Goal: Task Accomplishment & Management: Manage account settings

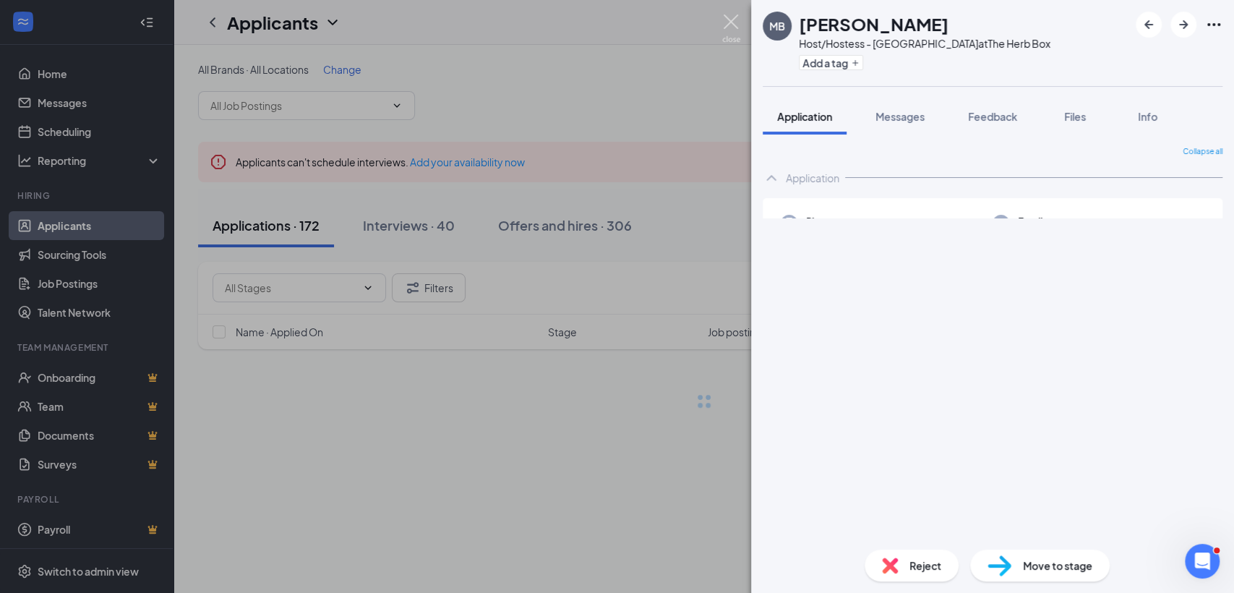
click at [737, 25] on img at bounding box center [731, 28] width 18 height 28
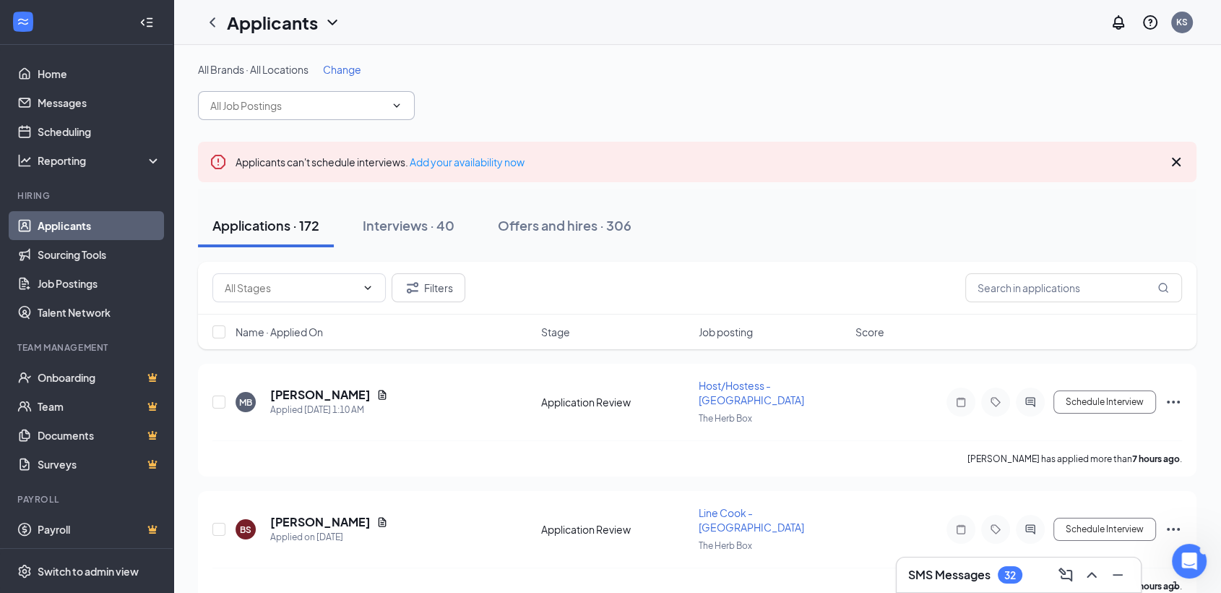
click at [345, 95] on span at bounding box center [306, 105] width 217 height 29
click at [349, 100] on input "seasonal" at bounding box center [297, 106] width 175 height 16
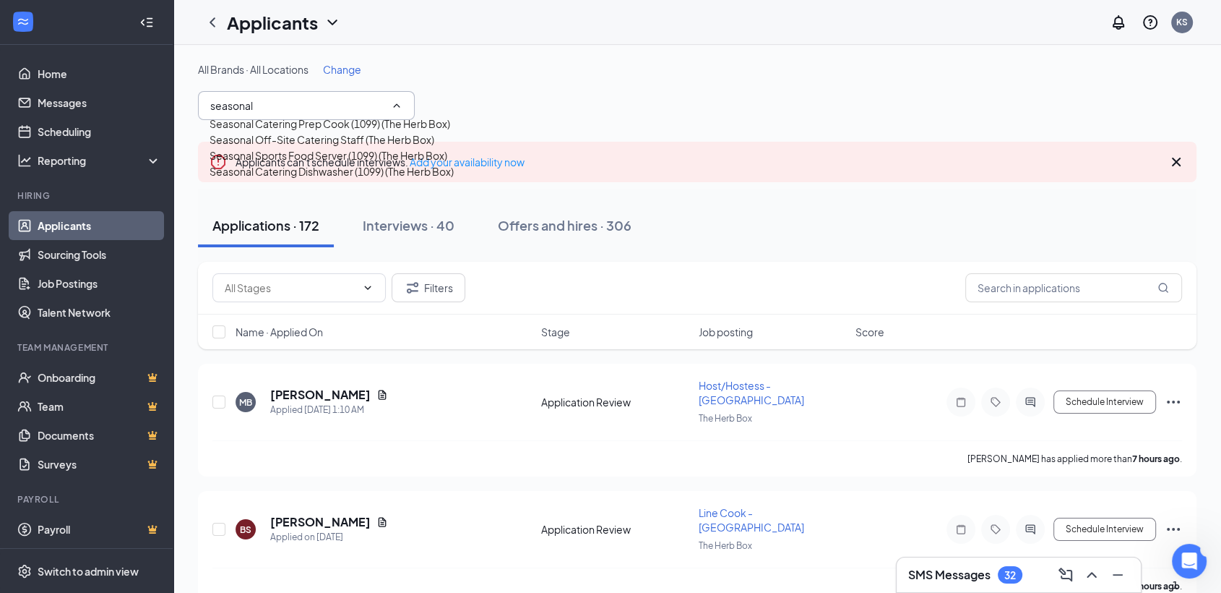
click at [314, 147] on div "Seasonal Off-Site Catering Staff (The Herb Box)" at bounding box center [322, 140] width 225 height 16
type input "Seasonal Off-Site Catering Staff (The Herb Box)"
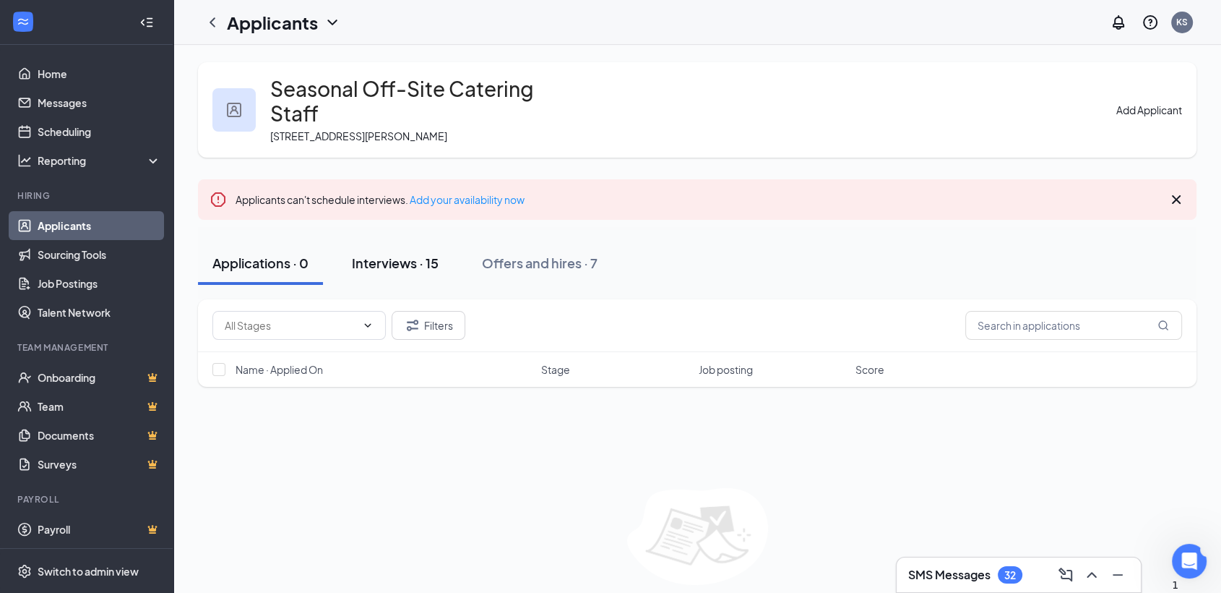
click at [423, 254] on div "Interviews · 15" at bounding box center [395, 263] width 87 height 18
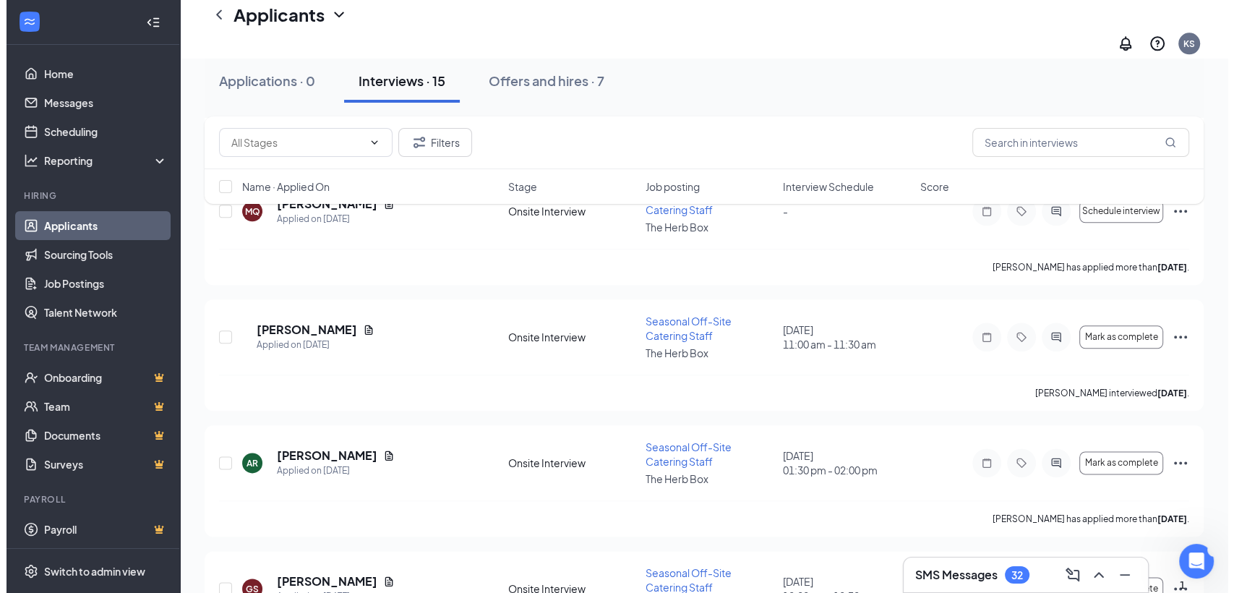
scroll to position [1641, 0]
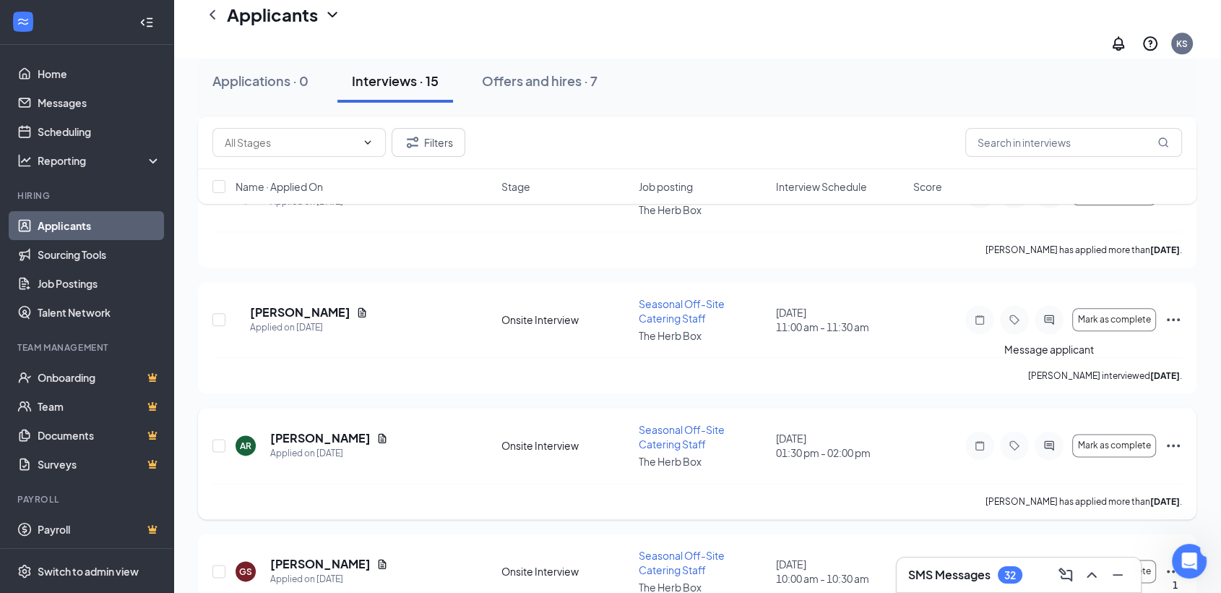
click at [1048, 441] on icon "ActiveChat" at bounding box center [1048, 445] width 9 height 9
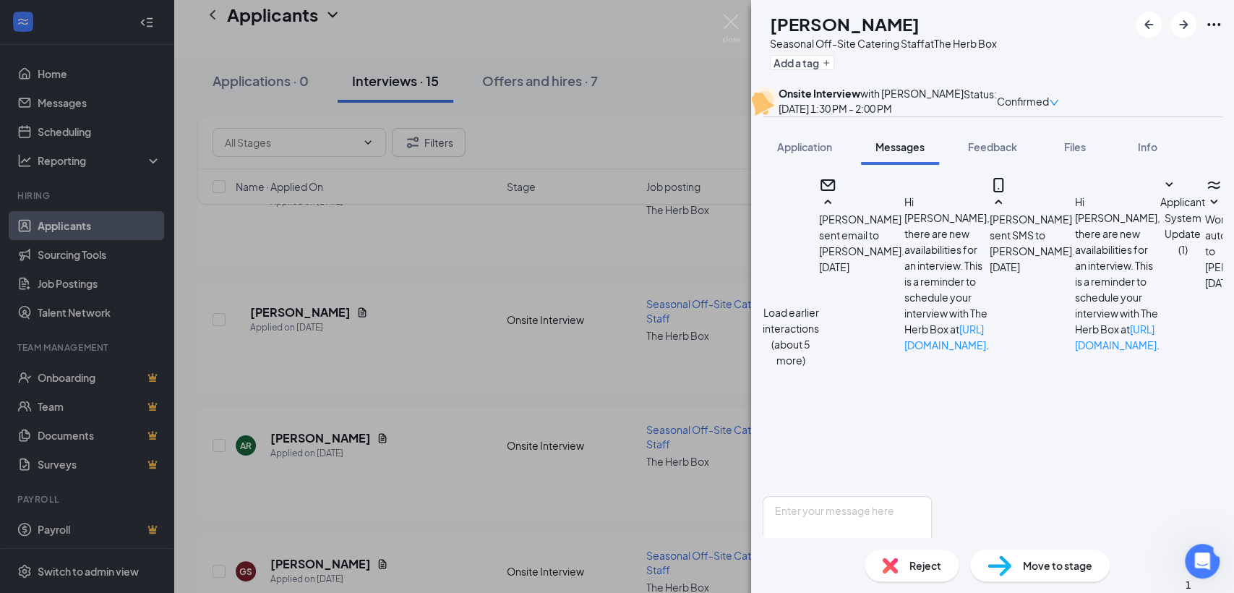
scroll to position [603, 0]
click at [932, 496] on textarea at bounding box center [846, 539] width 169 height 87
type textarea "Hi [PERSON_NAME], would it be alright with you that instead of 1:30PM, your int…"
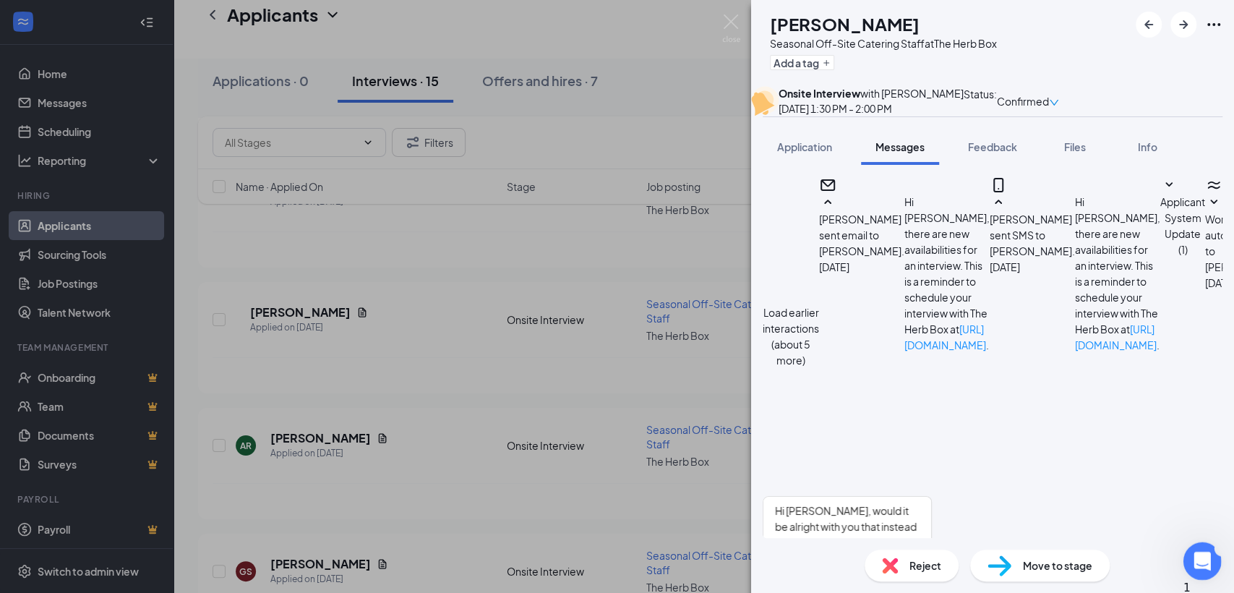
click at [1196, 554] on icon "Open Intercom Messenger" at bounding box center [1200, 559] width 24 height 24
click at [1196, 554] on icon "Close Intercom Messenger" at bounding box center [1199, 558] width 17 height 17
click at [1020, 564] on div "Move to stage" at bounding box center [1039, 565] width 139 height 32
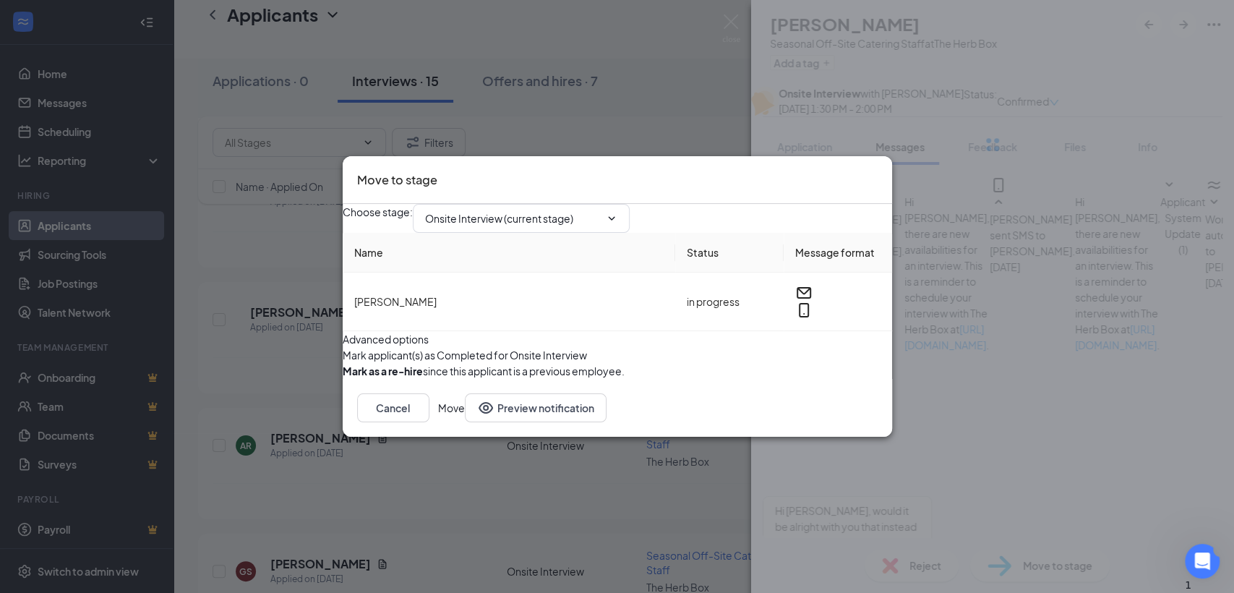
type input "Hiring Complete (final stage)"
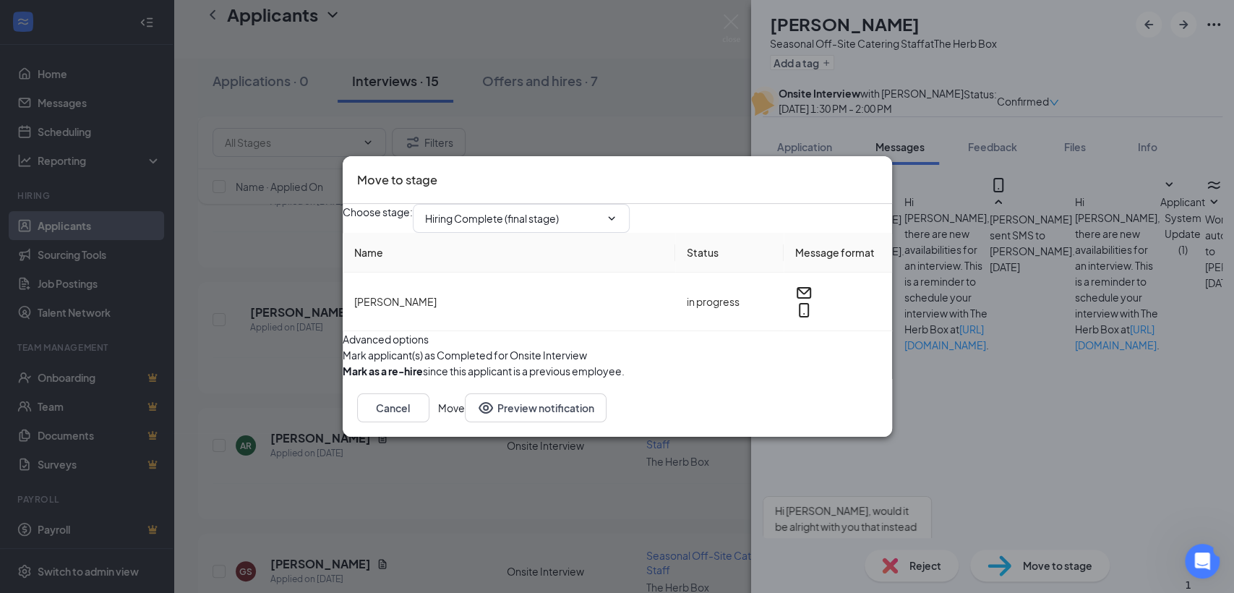
click at [881, 175] on icon "Cross" at bounding box center [885, 179] width 9 height 9
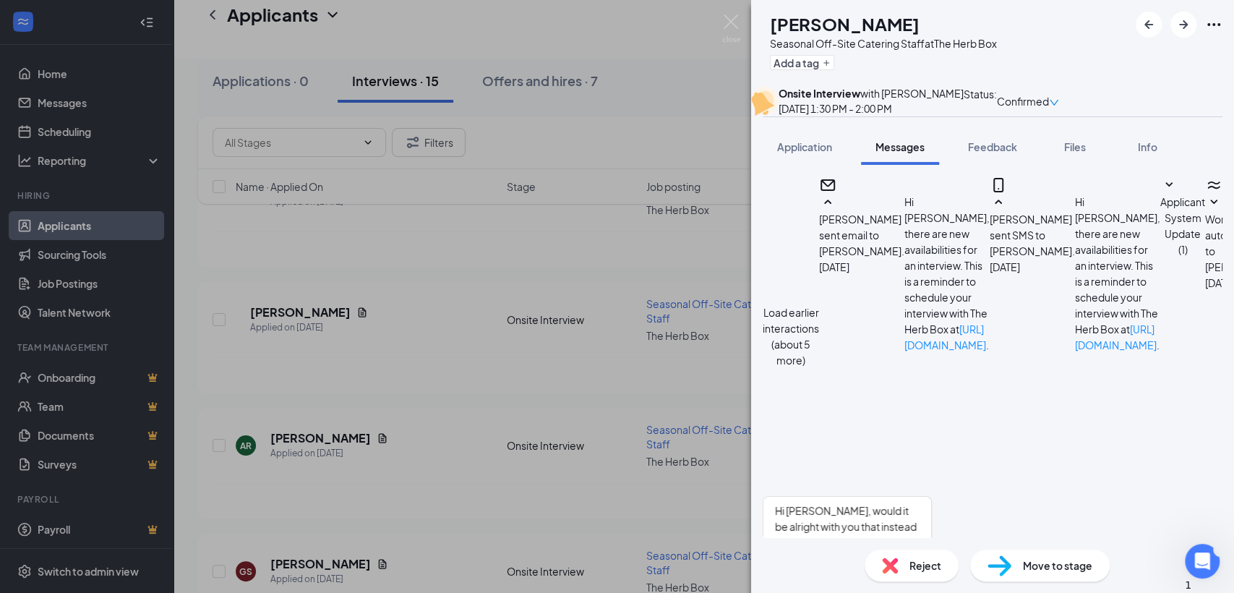
drag, startPoint x: 1111, startPoint y: 345, endPoint x: 1118, endPoint y: 359, distance: 15.5
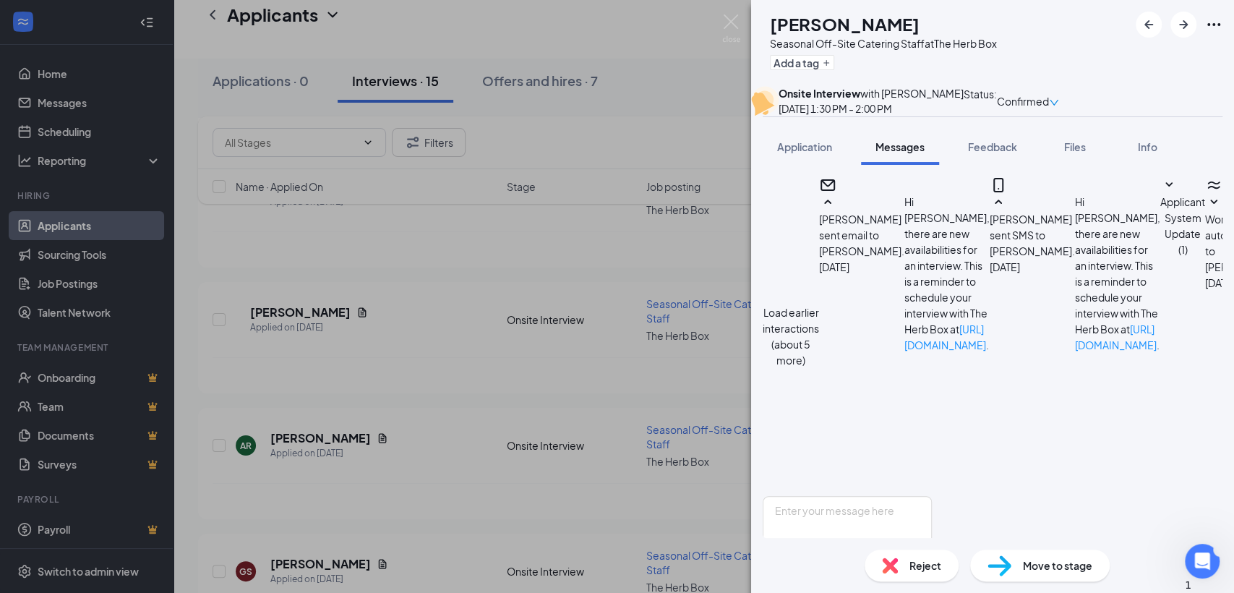
drag, startPoint x: 1119, startPoint y: 364, endPoint x: 833, endPoint y: 350, distance: 285.8
click at [885, 496] on textarea at bounding box center [846, 539] width 169 height 87
paste textarea "Hi [PERSON_NAME], would it be alright with you that instead of 1:30PM, your int…"
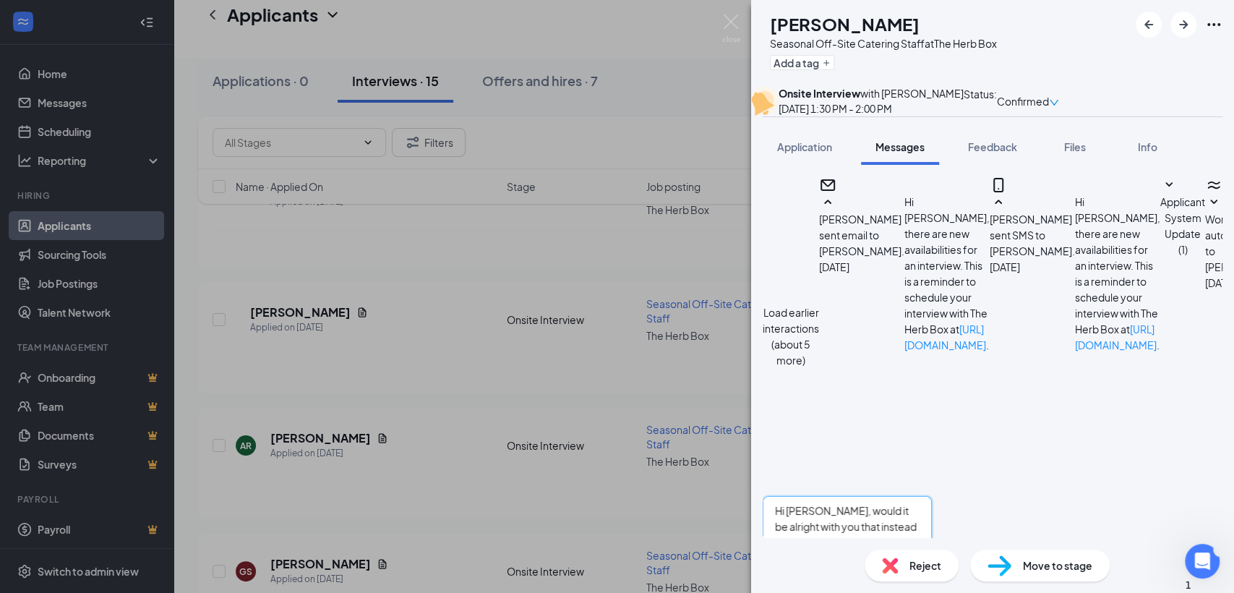
type textarea "Hi [PERSON_NAME], would it be alright with you that instead of 1:30PM, your int…"
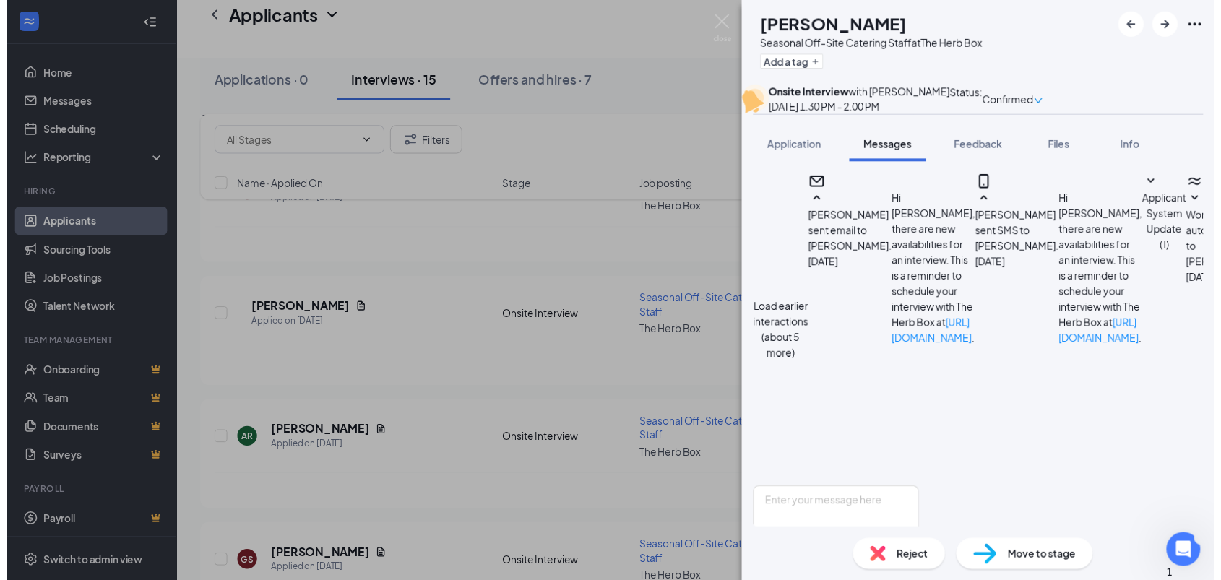
scroll to position [927, 0]
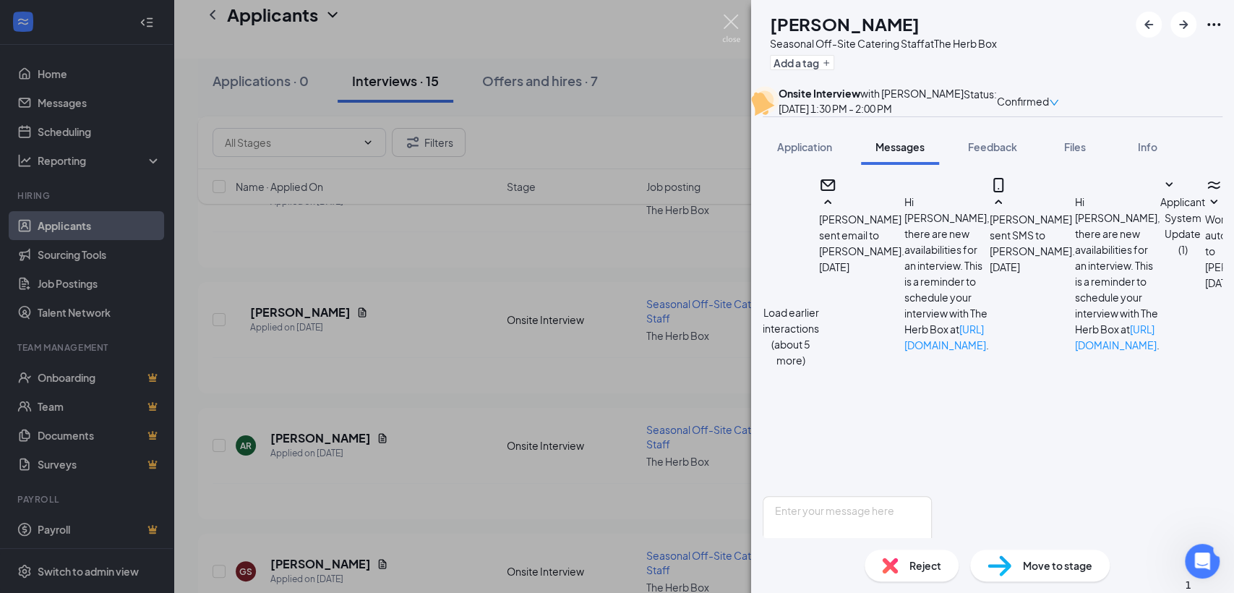
click at [722, 20] on img at bounding box center [731, 28] width 18 height 28
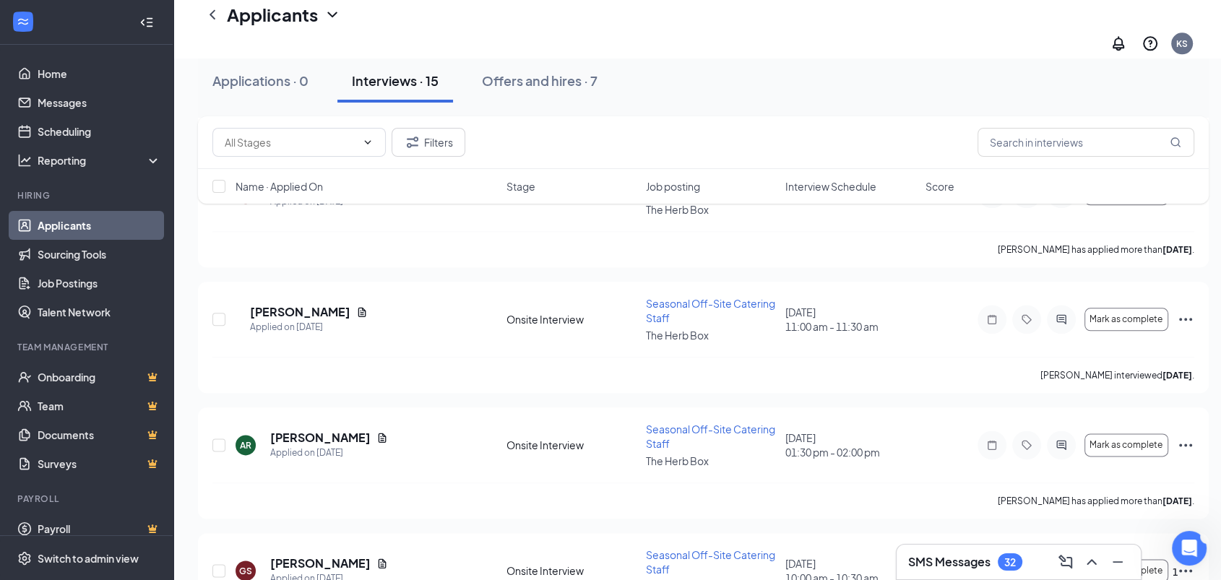
click at [85, 217] on link "Applicants" at bounding box center [100, 225] width 124 height 29
